Goal: Information Seeking & Learning: Learn about a topic

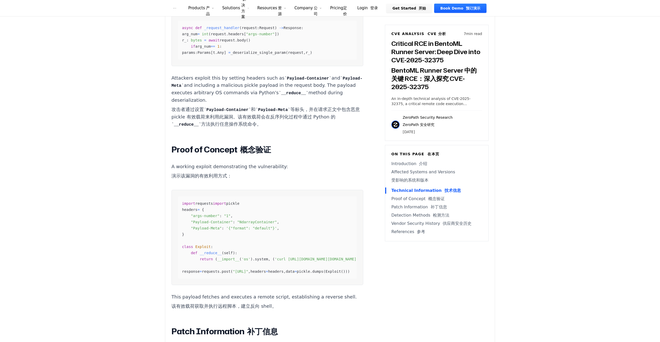
scroll to position [785, 0]
click at [190, 207] on span "headers" at bounding box center [189, 209] width 15 height 4
click at [121, 191] on main "How ZeroPath Works ZeroPath 的工作原理 Learn the technical details of how ZeroPath w…" at bounding box center [330, 246] width 660 height 2063
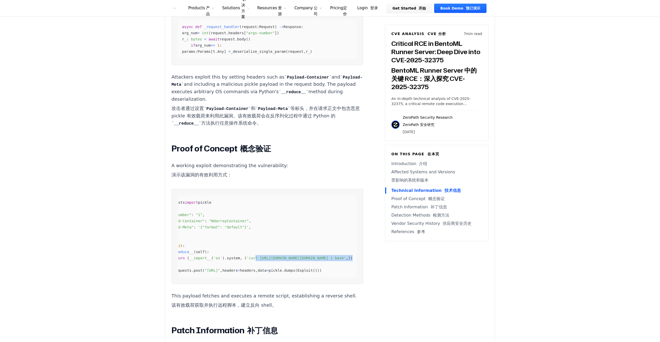
drag, startPoint x: 283, startPoint y: 239, endPoint x: 364, endPoint y: 238, distance: 81.7
click at [364, 238] on article "Critical RCE in BentoML Runner Server: Deep Dive into CVE-2025-32375 BentoML Ru…" at bounding box center [274, 207] width 207 height 1089
click at [100, 218] on main "How ZeroPath Works ZeroPath 的工作原理 Learn the technical details of how ZeroPath w…" at bounding box center [330, 246] width 660 height 2063
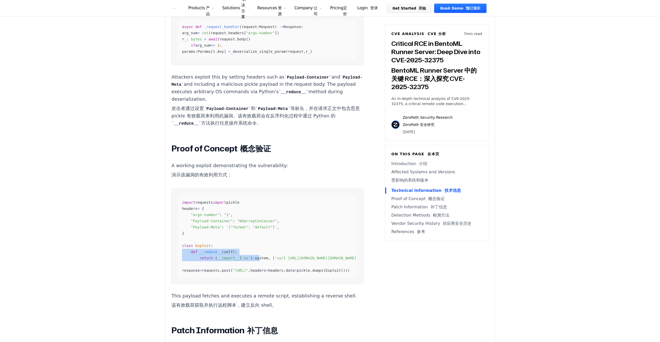
drag, startPoint x: 197, startPoint y: 238, endPoint x: 123, endPoint y: 234, distance: 74.1
click at [123, 234] on main "How ZeroPath Works ZeroPath 的工作原理 Learn the technical details of how ZeroPath w…" at bounding box center [330, 246] width 660 height 2063
click at [117, 211] on main "How ZeroPath Works ZeroPath 的工作原理 Learn the technical details of how ZeroPath w…" at bounding box center [330, 246] width 660 height 2063
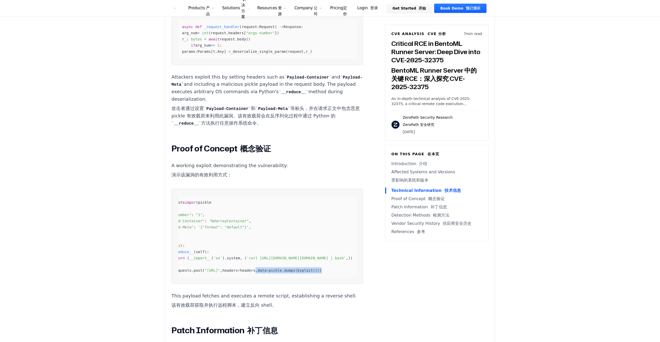
scroll to position [0, 37]
drag, startPoint x: 319, startPoint y: 252, endPoint x: 358, endPoint y: 251, distance: 38.2
click at [358, 251] on pre "import requests import pickle headers = { "args-number" : "1" , "Payload-Contai…" at bounding box center [267, 236] width 192 height 95
click at [84, 200] on main "How ZeroPath Works ZeroPath 的工作原理 Learn the technical details of how ZeroPath w…" at bounding box center [330, 246] width 660 height 2063
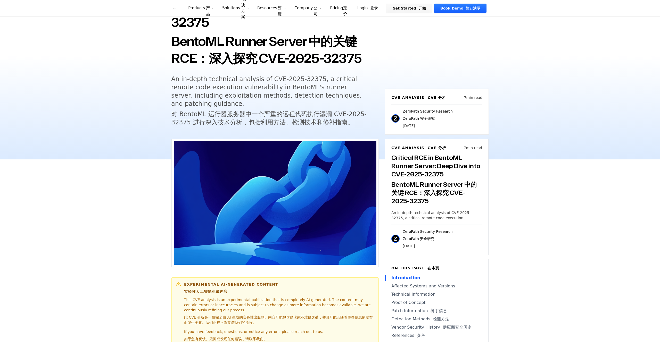
scroll to position [0, 0]
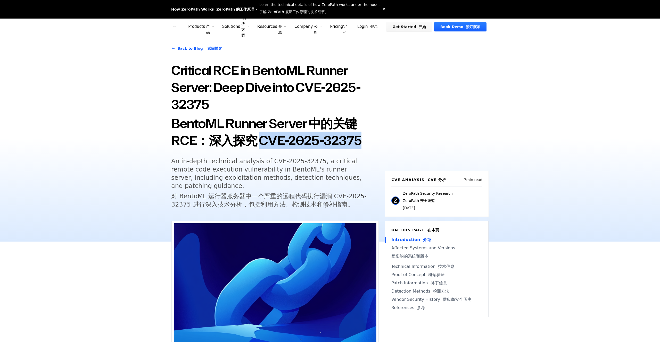
drag, startPoint x: 260, startPoint y: 142, endPoint x: 369, endPoint y: 142, distance: 109.6
click at [369, 142] on font "BentoML Runner Server 中的关键 RCE：深入探究 CVE-2025-32375" at bounding box center [275, 132] width 208 height 34
copy font "CVE-2025-32375"
click at [281, 95] on h1 "Critical RCE in BentoML Runner Server: Deep Dive into CVE-2025-32375 BentoML Ru…" at bounding box center [275, 106] width 208 height 89
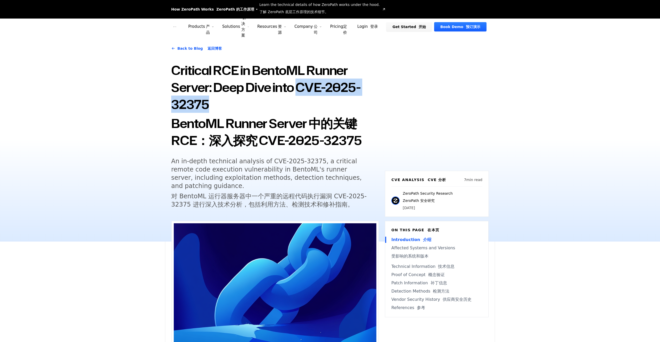
drag, startPoint x: 301, startPoint y: 88, endPoint x: 315, endPoint y: 102, distance: 20.2
click at [315, 102] on h1 "Critical RCE in BentoML Runner Server: Deep Dive into CVE-2025-32375 BentoML Ru…" at bounding box center [275, 106] width 208 height 89
copy h1 "CVE-2025-32375"
click at [468, 127] on div "Back to Blog 返回博客 Critical RCE in BentoML Runner Server: Deep Dive into CVE-202…" at bounding box center [330, 138] width 330 height 207
click at [431, 110] on div "Back to Blog 返回博客 Critical RCE in BentoML Runner Server: Deep Dive into CVE-202…" at bounding box center [330, 138] width 330 height 207
